Goal: Entertainment & Leisure: Browse casually

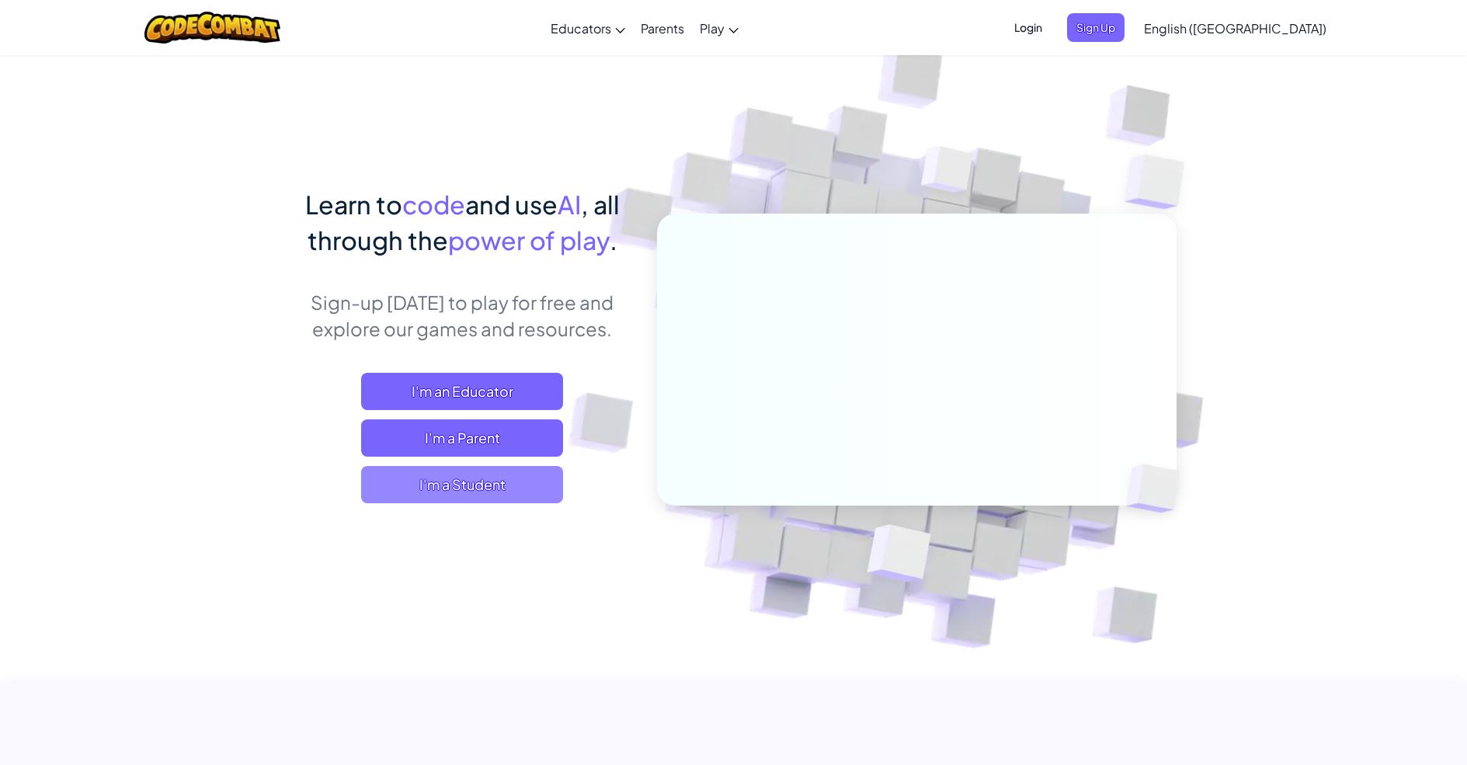
click at [514, 478] on span "I'm a Student" at bounding box center [462, 484] width 202 height 37
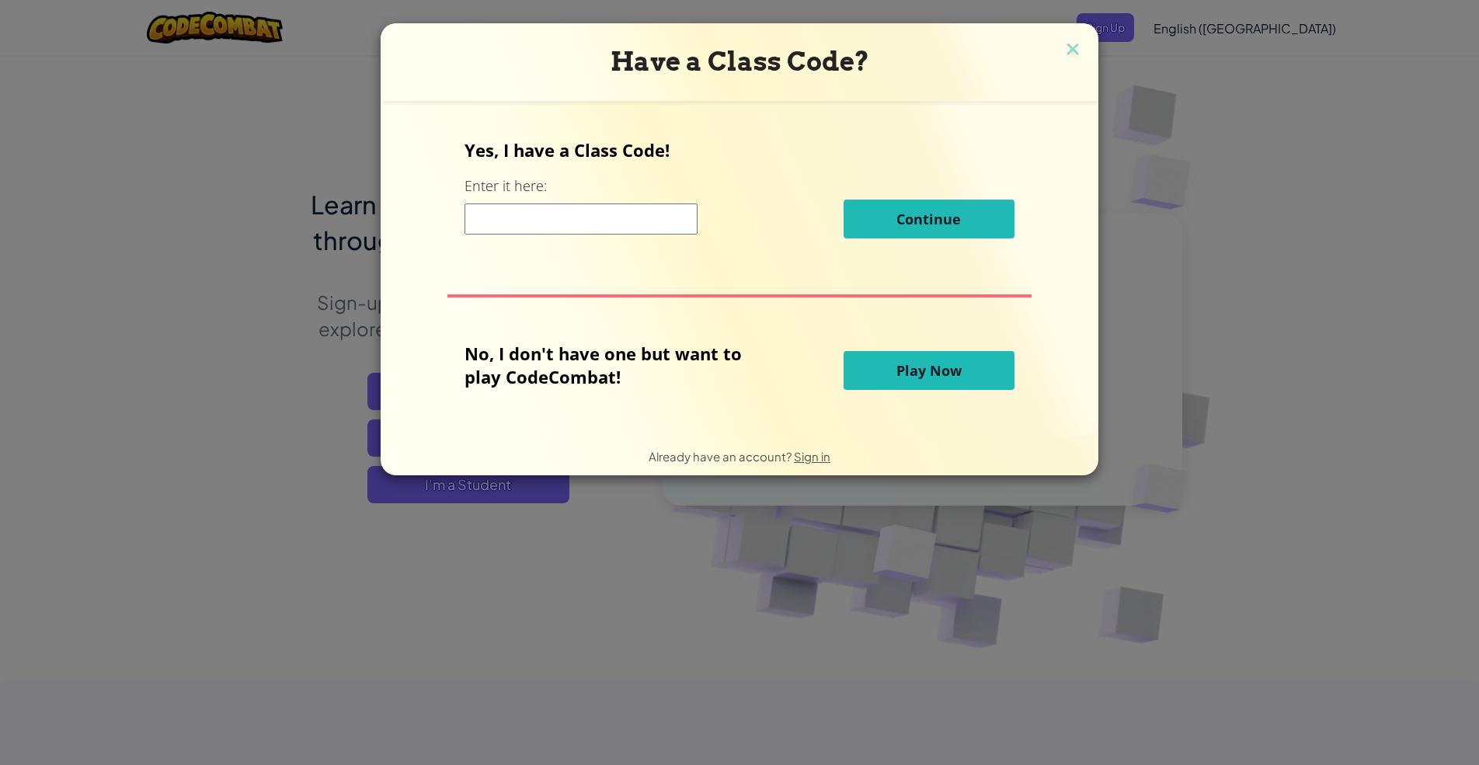
click at [926, 366] on span "Play Now" at bounding box center [928, 370] width 65 height 19
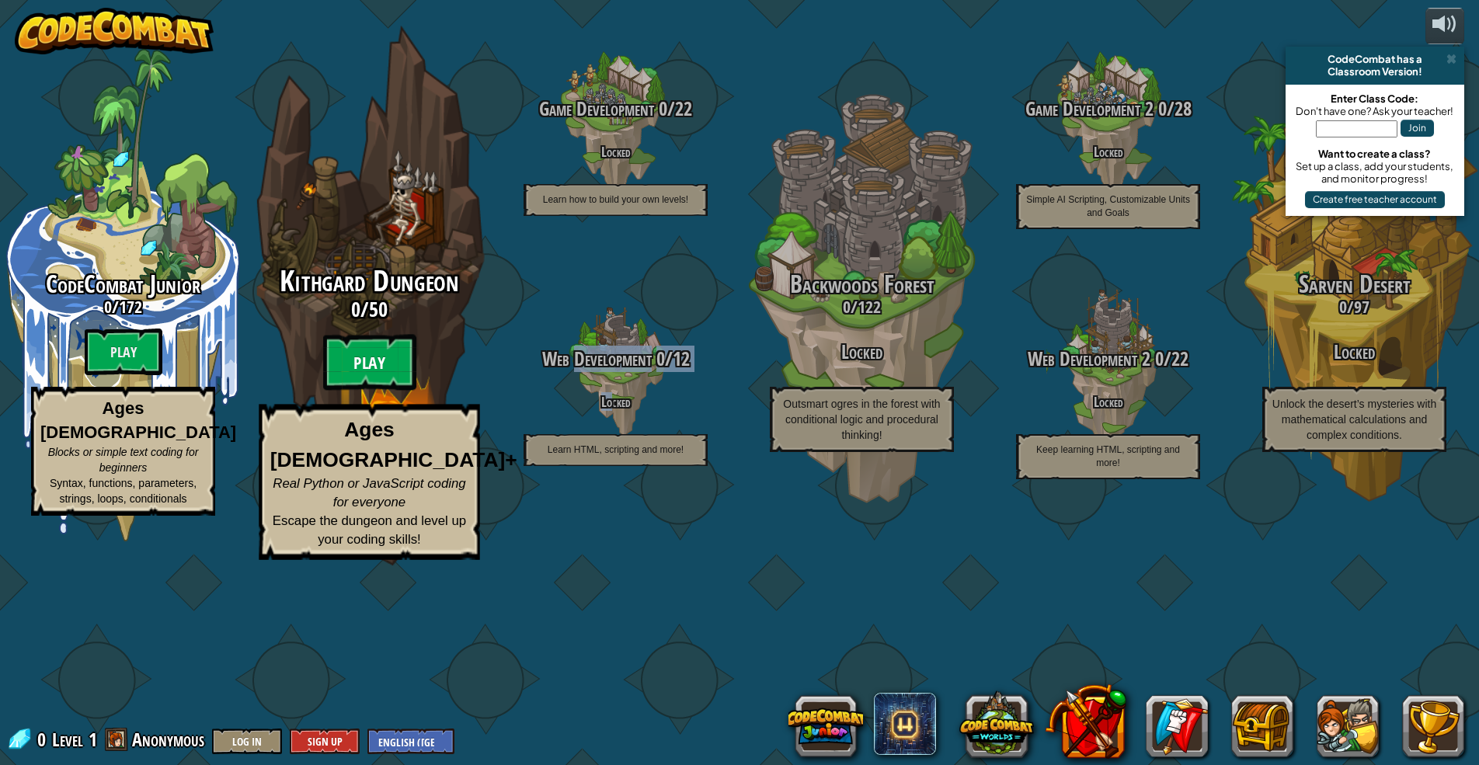
click at [382, 391] on btn "Play" at bounding box center [369, 363] width 93 height 56
